Goal: Task Accomplishment & Management: Manage account settings

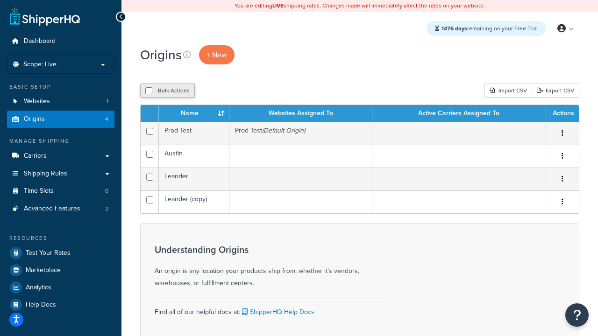
click at [149, 91] on input "checkbox" at bounding box center [148, 90] width 7 height 7
checkbox input "true"
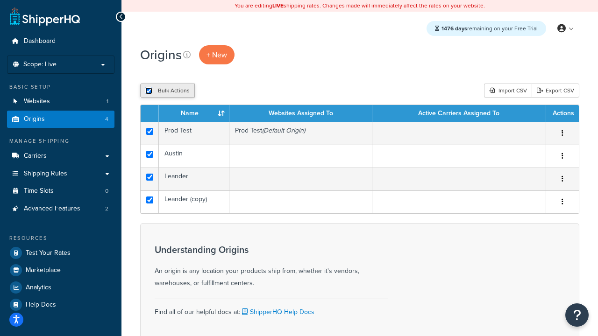
checkbox input "true"
click at [248, 91] on button "Delete" at bounding box center [249, 91] width 32 height 14
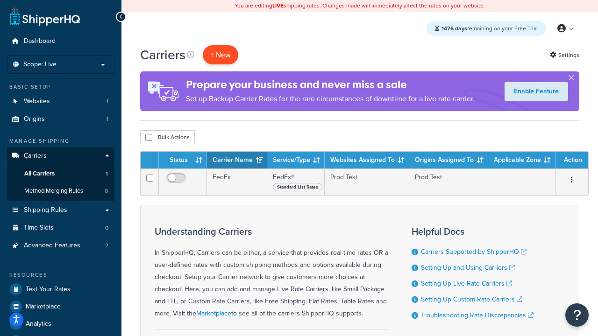
click at [220, 55] on button "+ New" at bounding box center [220, 54] width 35 height 19
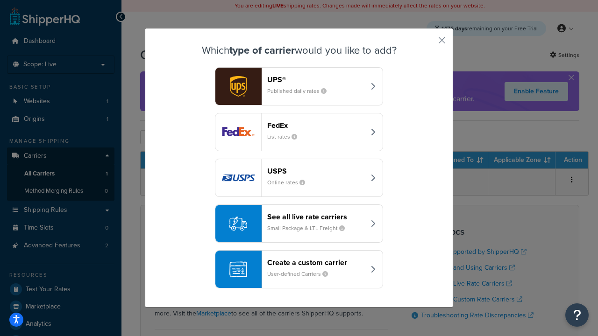
click at [299, 132] on div "FedEx List rates" at bounding box center [316, 132] width 98 height 22
